Goal: Task Accomplishment & Management: Complete application form

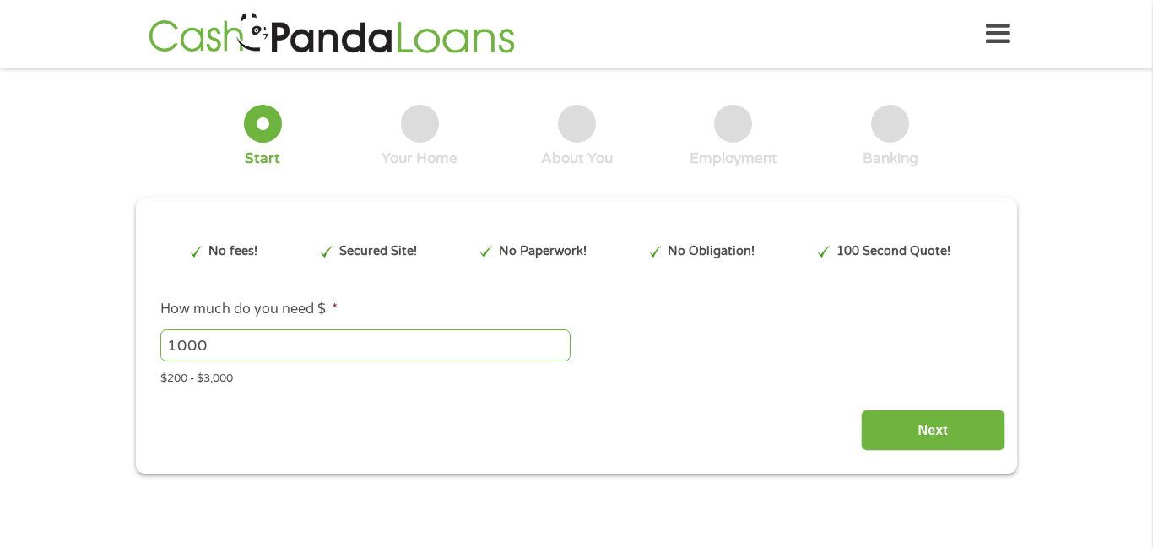
click at [424, 299] on li "How much do you need $ * 1000 Please enter a number from 200 to 3000 . $200 - $…" at bounding box center [576, 343] width 856 height 88
click at [944, 442] on input "Next" at bounding box center [933, 429] width 144 height 41
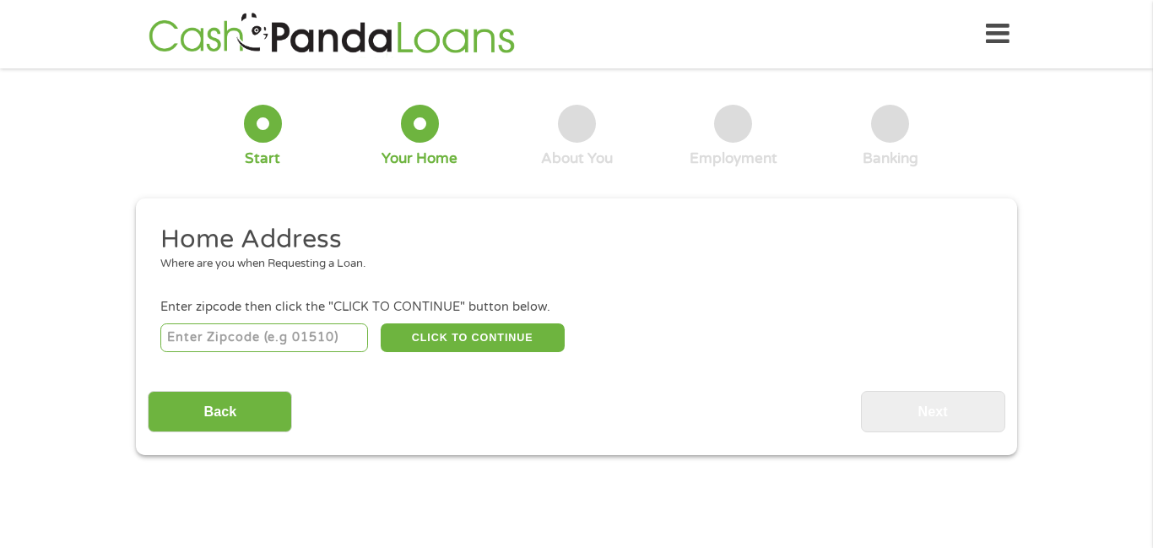
scroll to position [5, 0]
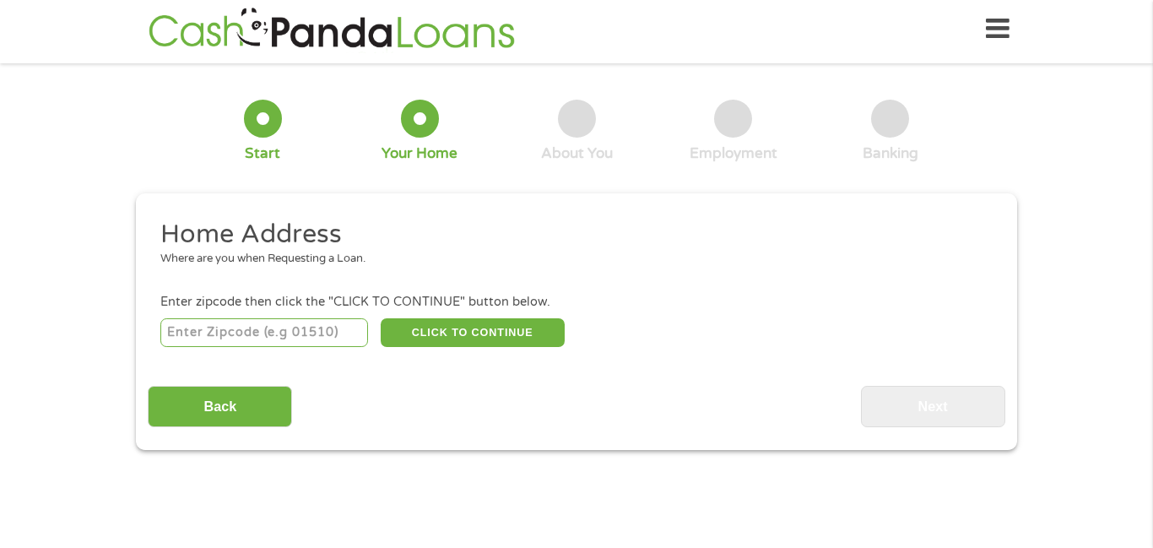
click at [253, 336] on input "number" at bounding box center [264, 332] width 208 height 29
type input "29620"
click at [426, 334] on button "CLICK TO CONTINUE" at bounding box center [473, 332] width 184 height 29
type input "29620"
type input "[GEOGRAPHIC_DATA]"
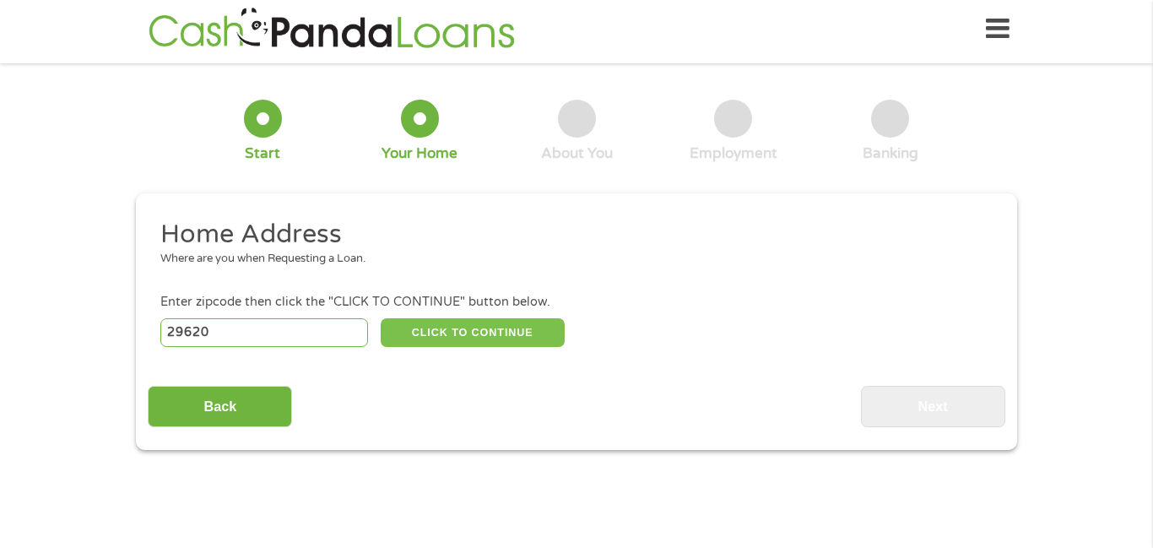
select select "[US_STATE]"
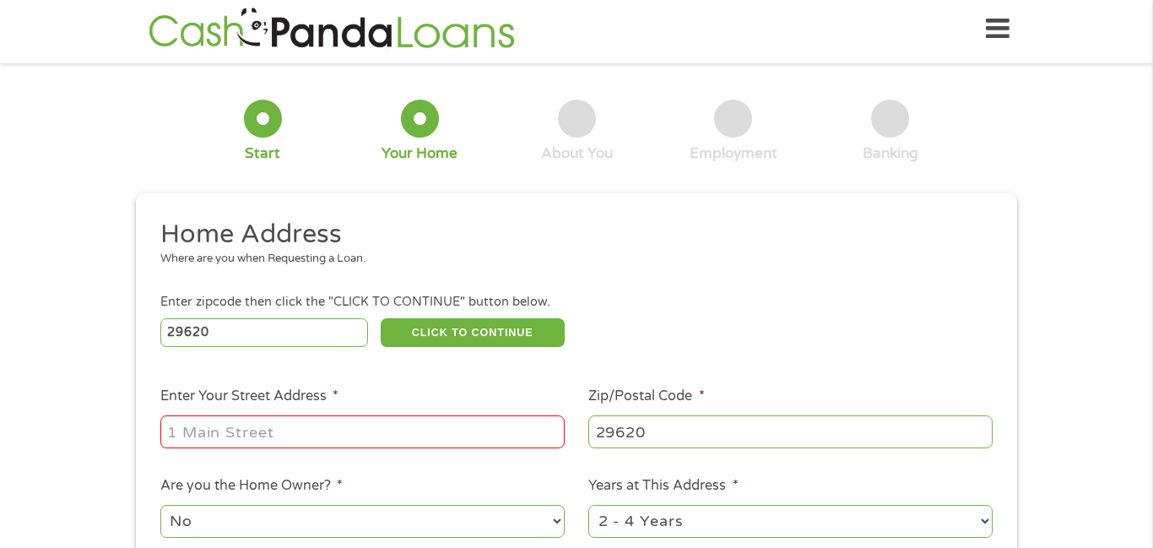
click at [419, 451] on div at bounding box center [362, 432] width 404 height 39
click at [369, 427] on input "Enter Your Street Address *" at bounding box center [362, 431] width 404 height 32
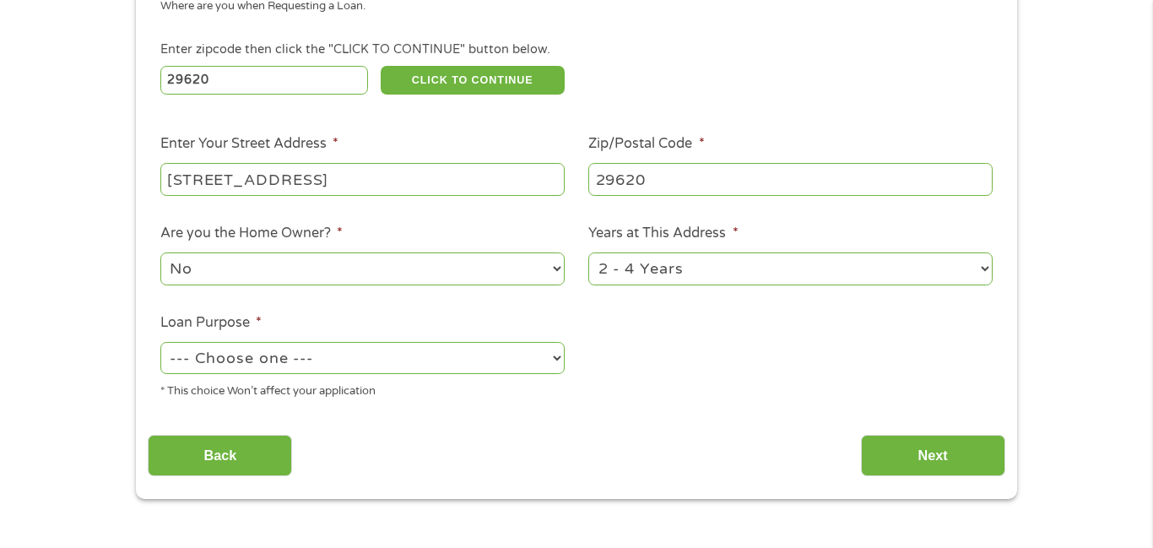
scroll to position [265, 0]
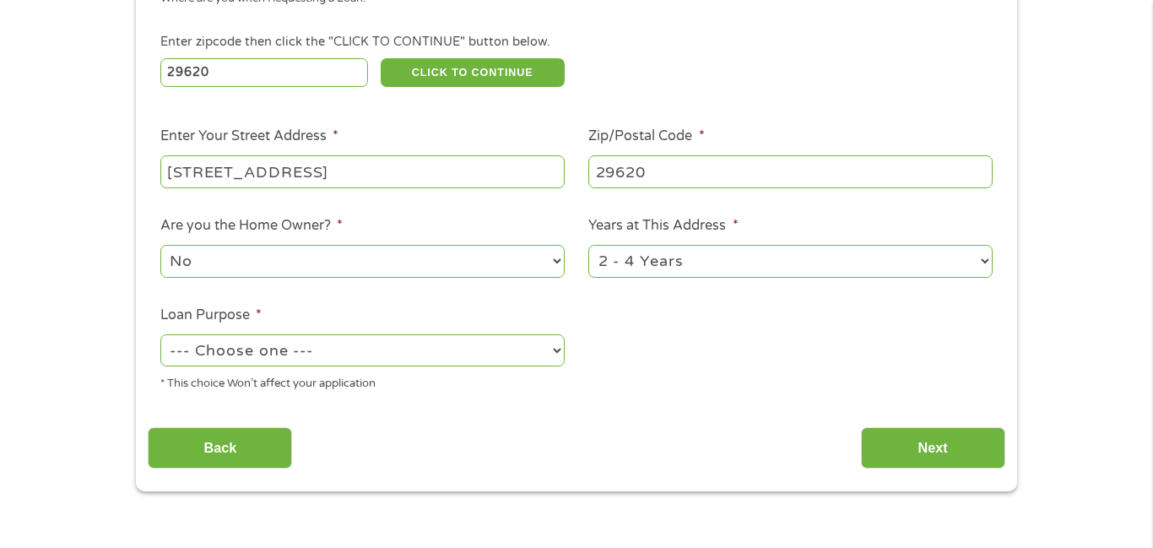
type input "[STREET_ADDRESS]"
click at [527, 352] on select "--- Choose one --- Pay Bills Debt Consolidation Home Improvement Major Purchase…" at bounding box center [362, 350] width 404 height 32
select select "homeimprovement"
click at [160, 338] on select "--- Choose one --- Pay Bills Debt Consolidation Home Improvement Major Purchase…" at bounding box center [362, 350] width 404 height 32
click at [932, 457] on input "Next" at bounding box center [933, 447] width 144 height 41
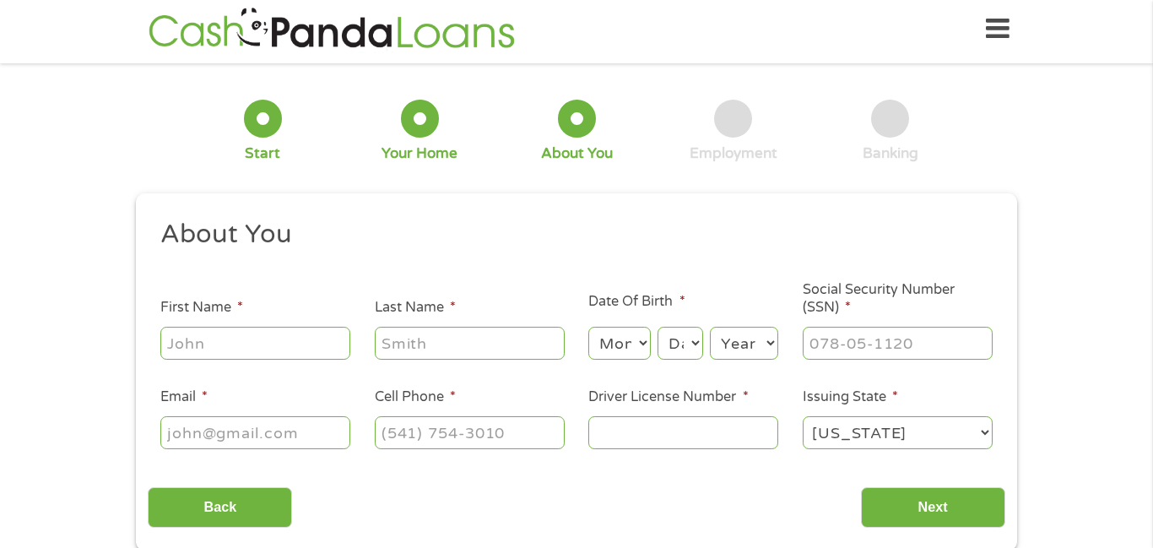
scroll to position [0, 0]
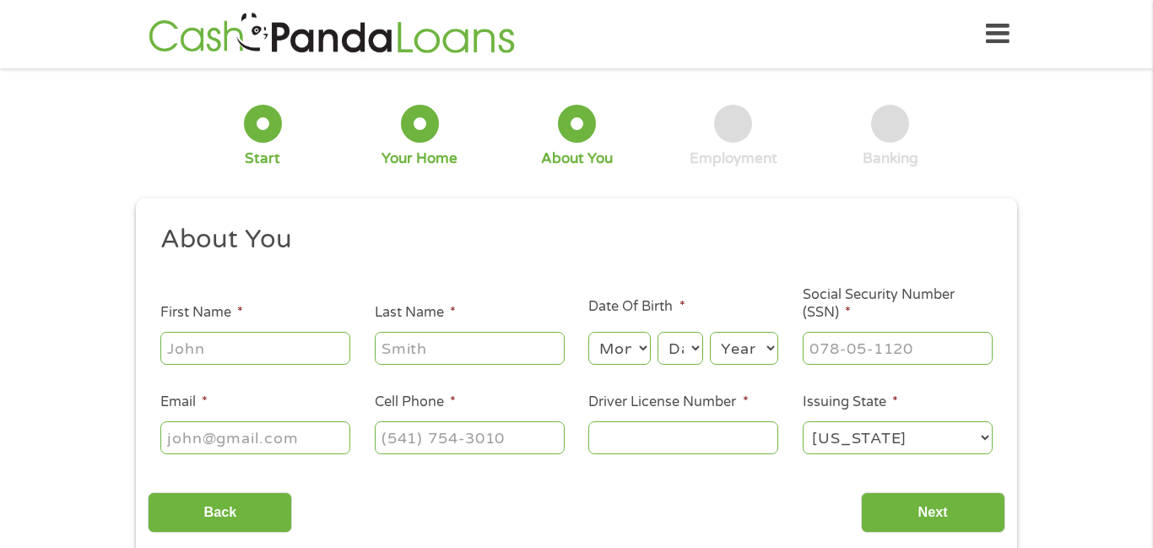
click at [220, 354] on input "First Name *" at bounding box center [255, 348] width 190 height 32
type input "[PERSON_NAME]"
click at [408, 348] on input "Last Name *" at bounding box center [470, 348] width 190 height 32
type input "prince"
click at [621, 353] on select "Month 1 2 3 4 5 6 7 8 9 10 11 12" at bounding box center [619, 348] width 62 height 32
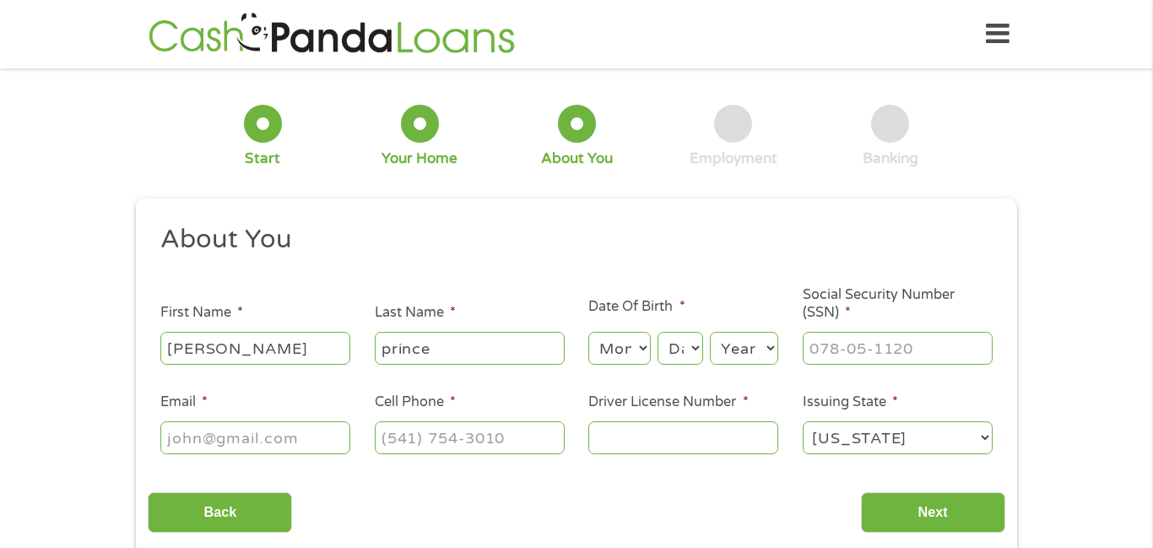
select select "9"
click at [588, 332] on select "Month 1 2 3 4 5 6 7 8 9 10 11 12" at bounding box center [619, 348] width 62 height 32
click at [680, 348] on select "Day 1 2 3 4 5 6 7 8 9 10 11 12 13 14 15 16 17 18 19 20 21 22 23 24 25 26 27 28 …" at bounding box center [680, 348] width 46 height 32
select select "27"
click at [657, 332] on select "Day 1 2 3 4 5 6 7 8 9 10 11 12 13 14 15 16 17 18 19 20 21 22 23 24 25 26 27 28 …" at bounding box center [680, 348] width 46 height 32
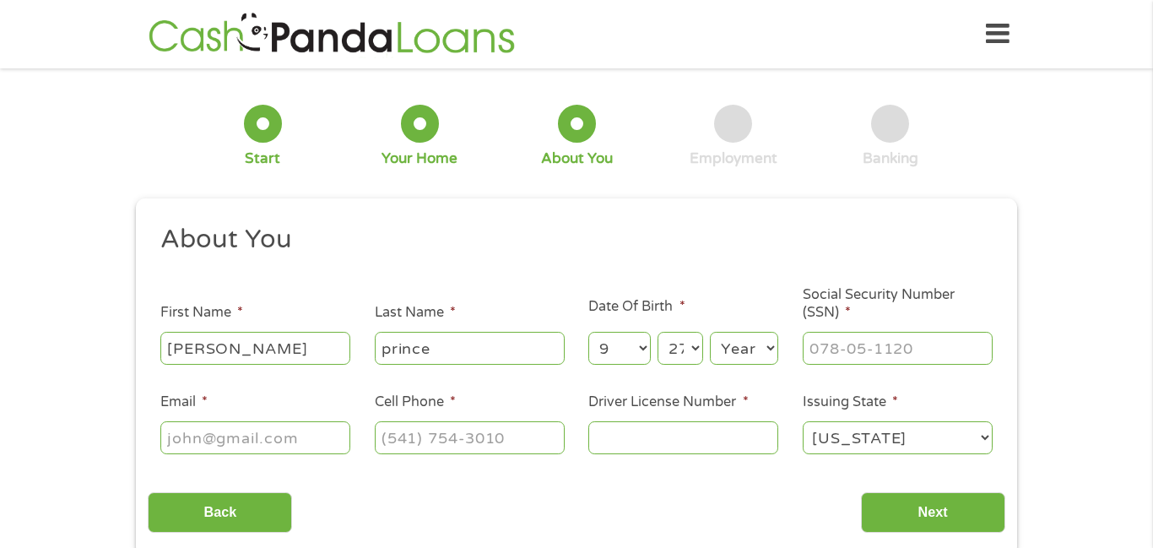
click at [748, 355] on select "Year [DATE] 2006 2005 2004 2003 2002 2001 2000 1999 1998 1997 1996 1995 1994 19…" at bounding box center [744, 348] width 68 height 32
select select "1987"
click at [710, 332] on select "Year [DATE] 2006 2005 2004 2003 2002 2001 2000 1999 1998 1997 1996 1995 1994 19…" at bounding box center [744, 348] width 68 height 32
click at [905, 335] on input "Social Security Number (SSN) *" at bounding box center [897, 348] width 190 height 32
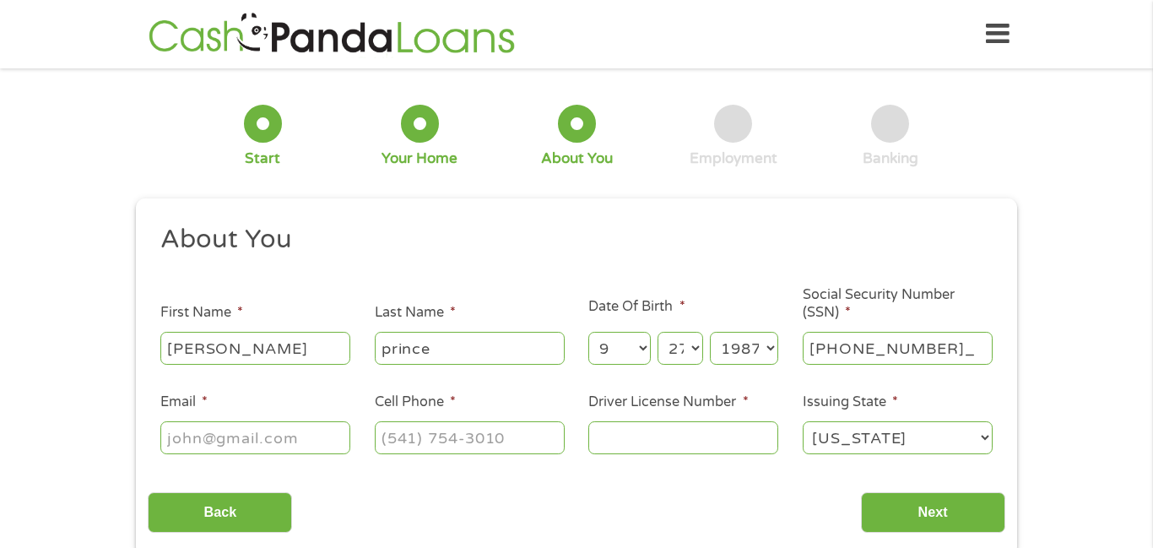
type input "250-81-6738"
